Goal: Task Accomplishment & Management: Manage account settings

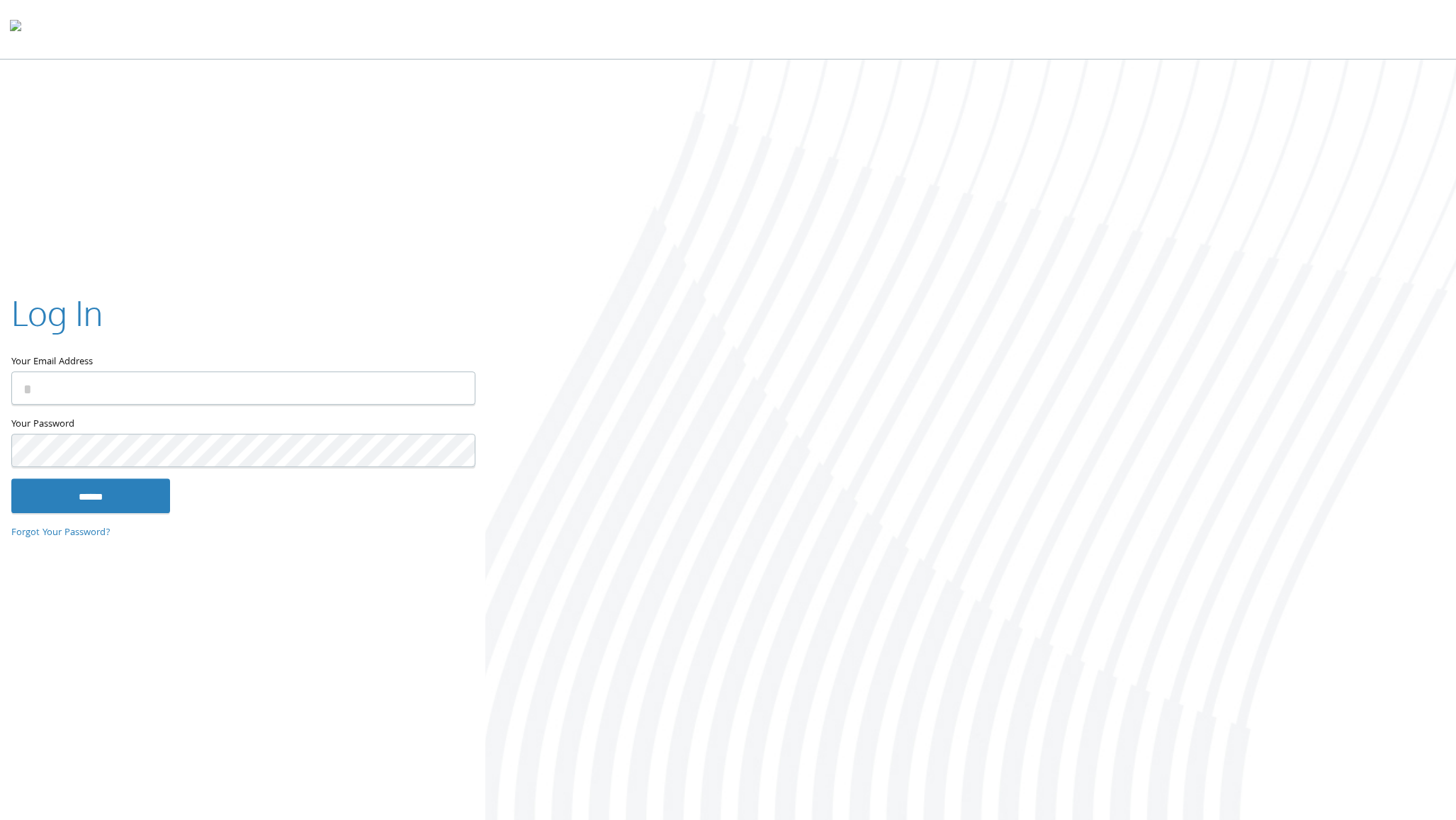
type input "**********"
click at [115, 500] on input "******" at bounding box center [90, 495] width 158 height 34
type input "**********"
click at [101, 494] on input "******" at bounding box center [90, 495] width 158 height 34
